Goal: Information Seeking & Learning: Check status

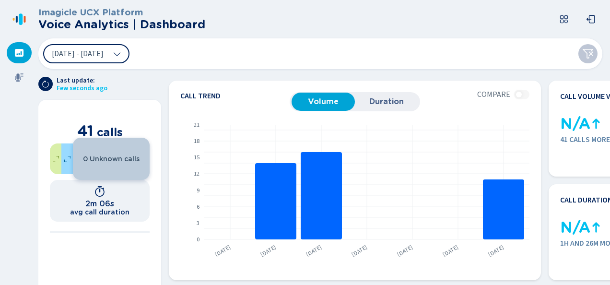
click at [340, 23] on header "Imagicle UCX Platform Voice Analytics | Dashboard" at bounding box center [321, 19] width 567 height 38
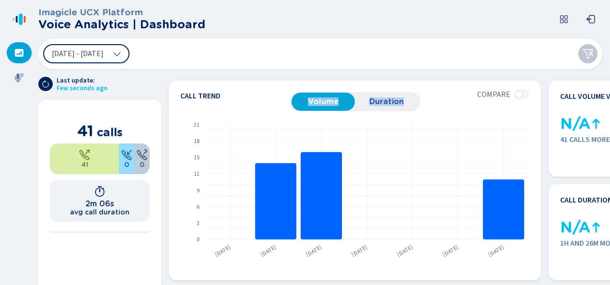
drag, startPoint x: 408, startPoint y: 78, endPoint x: 259, endPoint y: 71, distance: 148.7
click at [259, 71] on section "Call trend Volume Duration Compare From 20 Aug 2025 to 26 Aug 2025 No data for …" at bounding box center [385, 177] width 449 height 216
click at [382, 81] on section "Call trend Volume Duration Compare From 20 Aug 2025 to 26 Aug 2025 No data for …" at bounding box center [355, 180] width 372 height 199
click at [252, 41] on div "[DATE] - [DATE]" at bounding box center [320, 53] width 564 height 31
